Goal: Navigation & Orientation: Find specific page/section

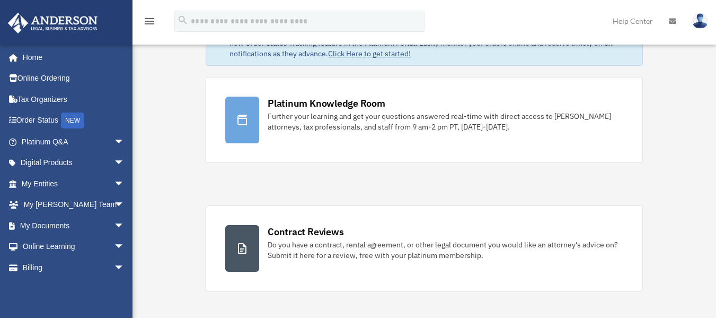
scroll to position [67, 0]
click at [42, 123] on link "Order Status NEW" at bounding box center [73, 121] width 133 height 22
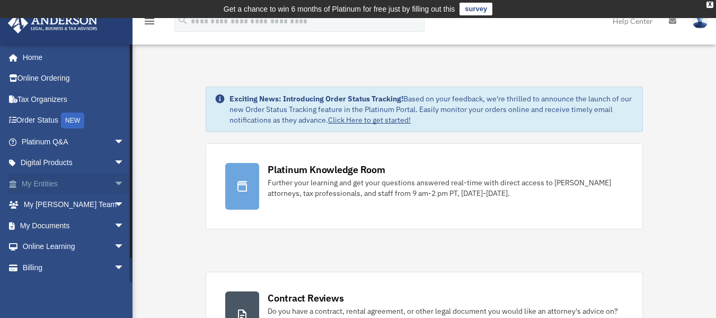
click at [114, 181] on span "arrow_drop_down" at bounding box center [124, 184] width 21 height 22
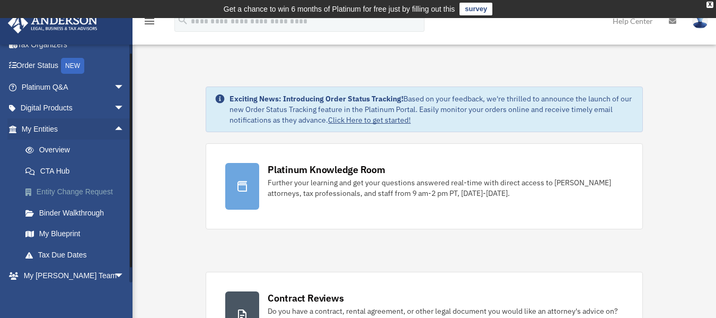
scroll to position [56, 0]
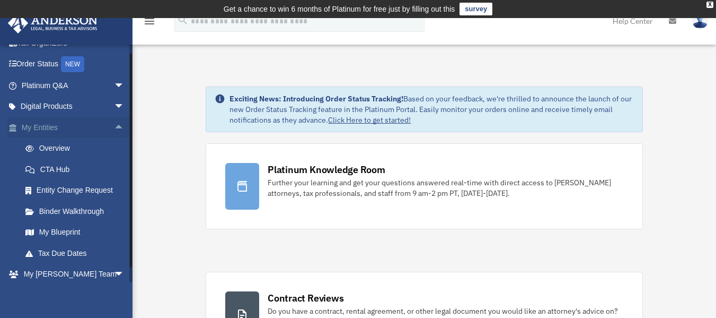
click at [43, 127] on link "My Entities arrow_drop_up" at bounding box center [73, 127] width 133 height 21
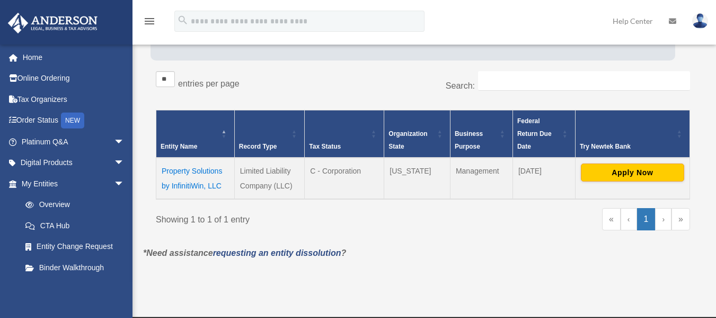
scroll to position [173, 0]
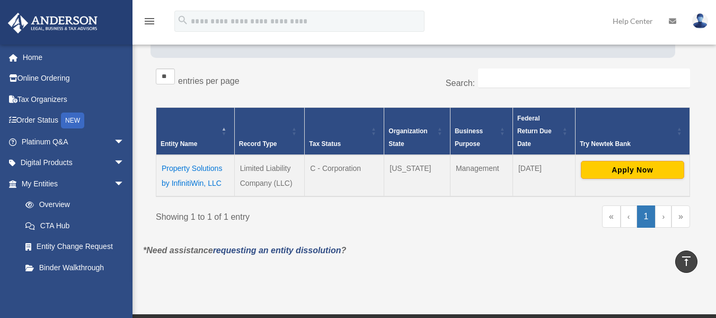
click at [188, 163] on td "Property Solutions by InfinitiWin, LLC" at bounding box center [195, 175] width 78 height 41
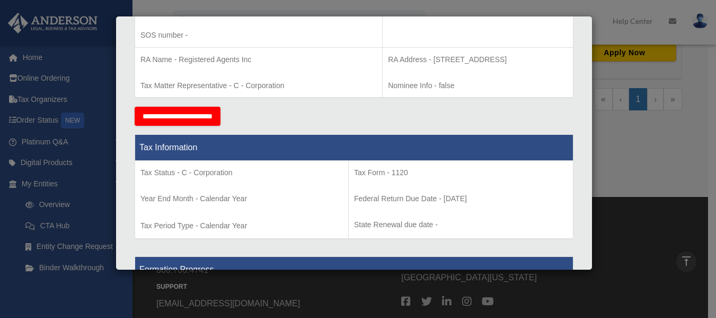
scroll to position [0, 0]
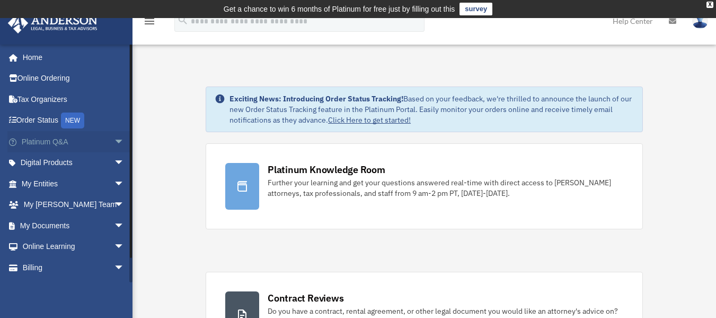
click at [114, 135] on span "arrow_drop_down" at bounding box center [124, 142] width 21 height 22
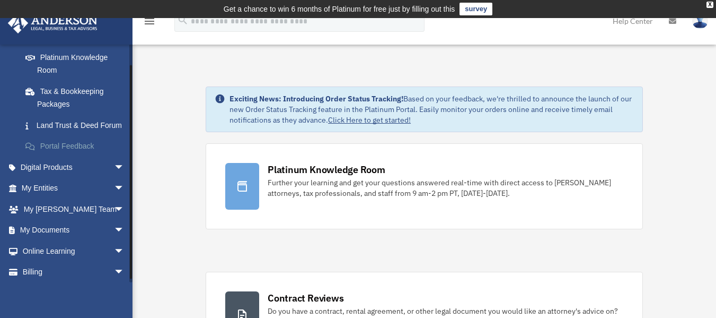
scroll to position [212, 0]
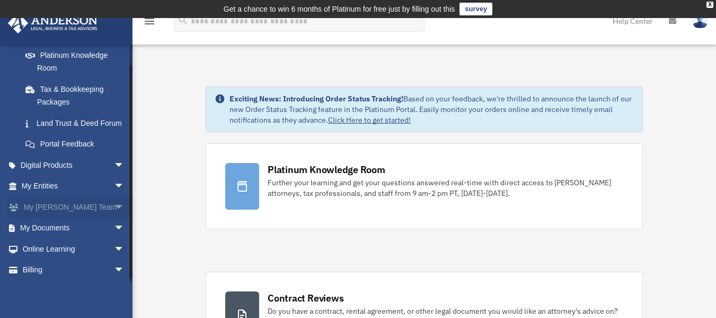
click at [114, 218] on span "arrow_drop_down" at bounding box center [124, 207] width 21 height 22
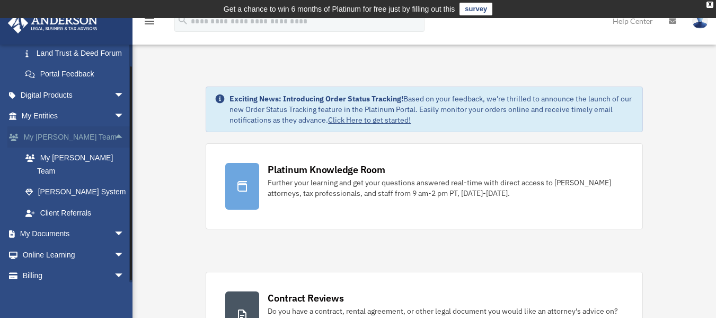
scroll to position [283, 0]
click at [85, 191] on link "[PERSON_NAME] System" at bounding box center [78, 191] width 126 height 21
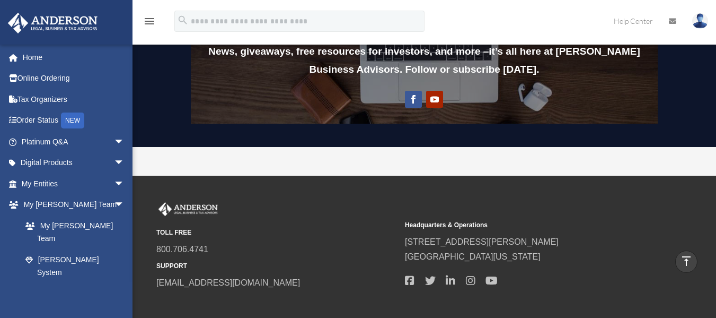
scroll to position [959, 0]
